Goal: Information Seeking & Learning: Understand process/instructions

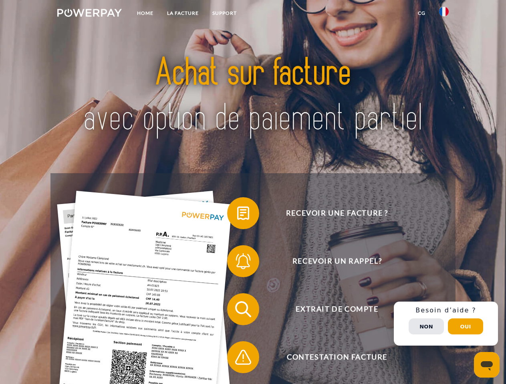
click at [89, 14] on img at bounding box center [89, 13] width 64 height 8
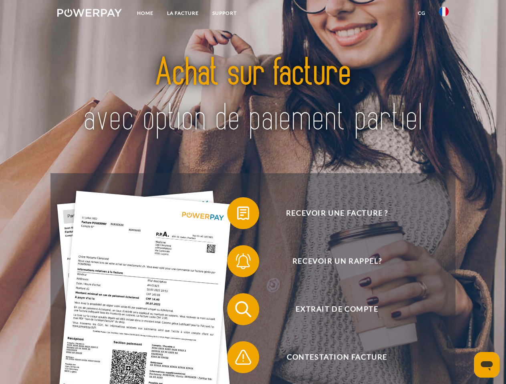
click at [444, 14] on img at bounding box center [444, 12] width 10 height 10
click at [421, 13] on link "CG" at bounding box center [421, 13] width 21 height 14
click at [237, 215] on span at bounding box center [231, 213] width 40 height 40
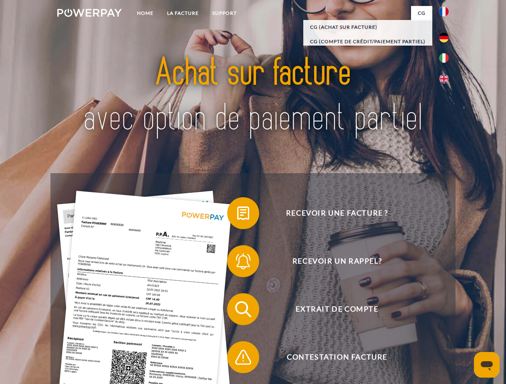
click at [237, 263] on span at bounding box center [231, 261] width 40 height 40
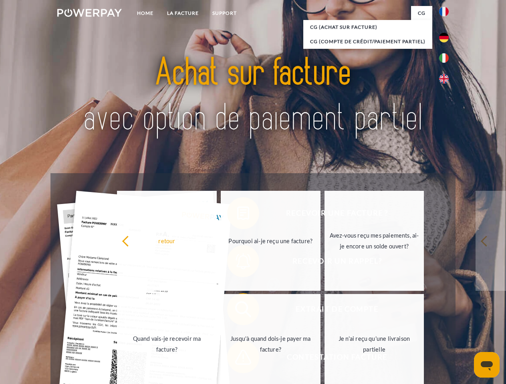
click at [237, 311] on link "Jusqu'à quand dois-je payer ma facture?" at bounding box center [271, 344] width 100 height 100
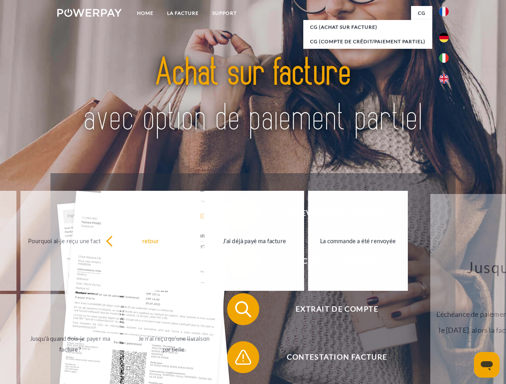
click at [237, 359] on span at bounding box center [231, 358] width 40 height 40
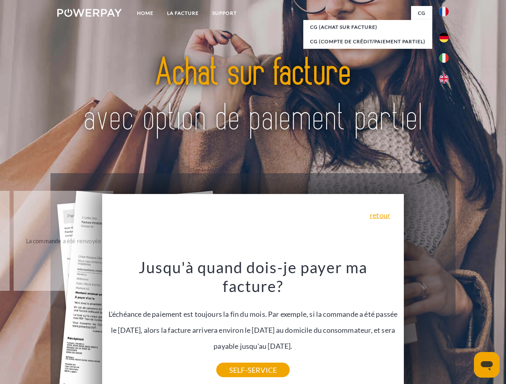
click at [446, 324] on div "Recevoir une facture ? Recevoir un rappel? Extrait de compte retour" at bounding box center [252, 333] width 404 height 320
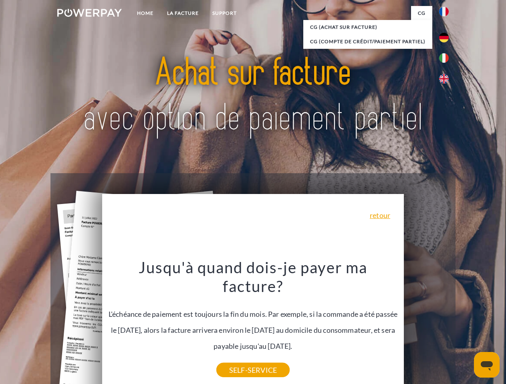
click at [426, 326] on span "Extrait de compte" at bounding box center [337, 310] width 196 height 32
click at [465, 327] on header "Home LA FACTURE Support" at bounding box center [253, 276] width 506 height 553
